Goal: Navigation & Orientation: Find specific page/section

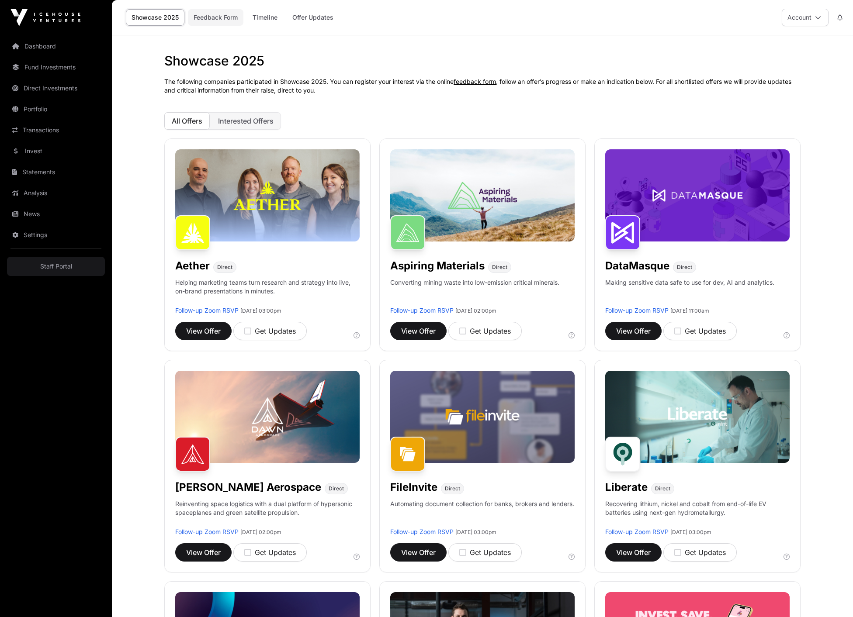
click at [219, 21] on link "Feedback Form" at bounding box center [215, 17] width 55 height 17
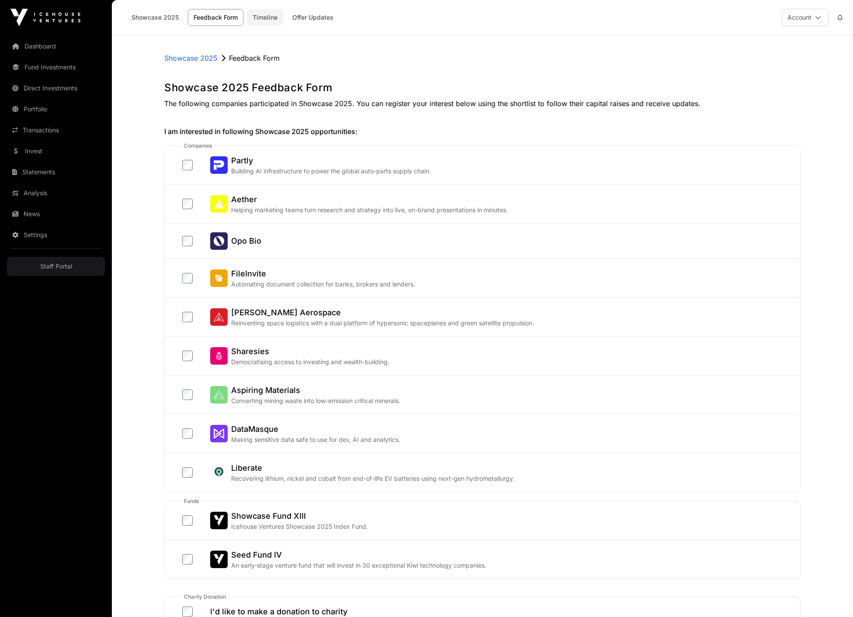
click at [270, 22] on link "Timeline" at bounding box center [265, 17] width 36 height 17
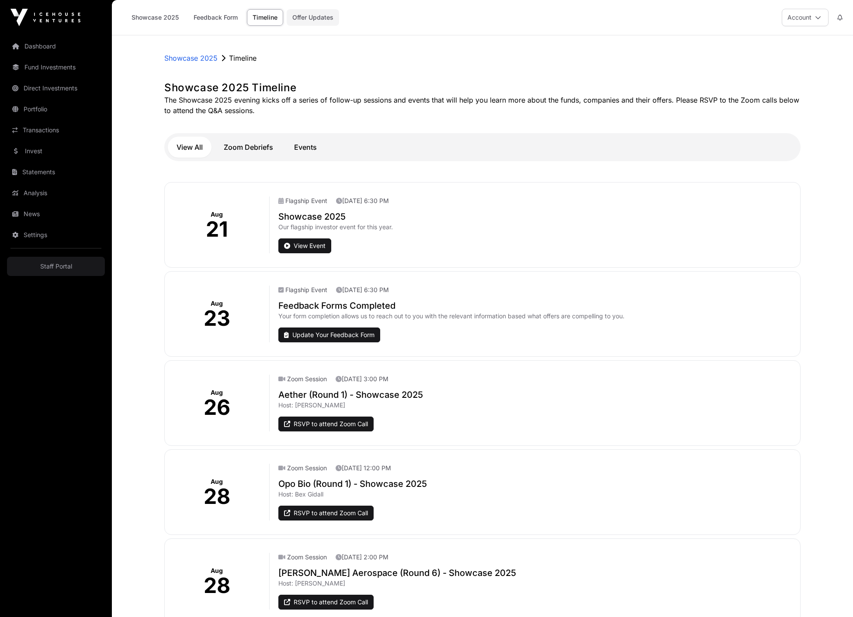
click at [320, 24] on link "Offer Updates" at bounding box center [313, 17] width 52 height 17
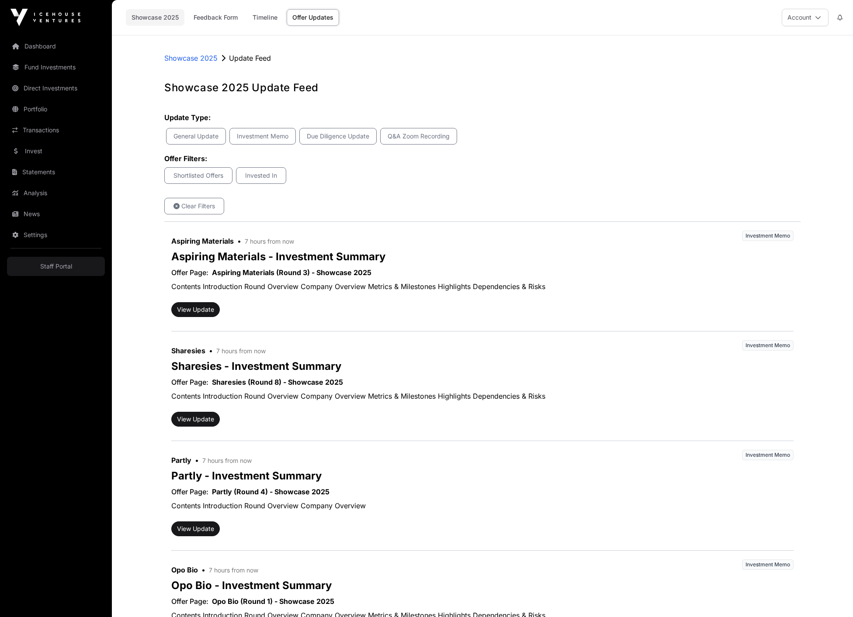
click at [164, 16] on link "Showcase 2025" at bounding box center [155, 17] width 59 height 17
